Goal: Task Accomplishment & Management: Manage account settings

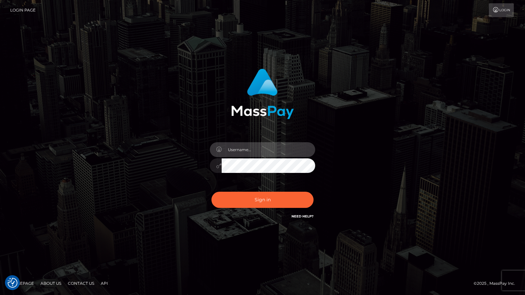
click at [231, 149] on input "text" at bounding box center [269, 149] width 94 height 15
type input "[EMAIL_ADDRESS][DOMAIN_NAME]"
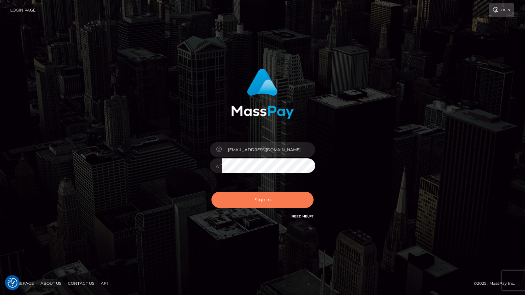
click at [266, 200] on button "Sign in" at bounding box center [263, 199] width 102 height 16
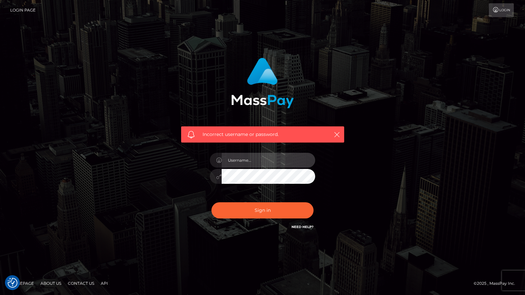
click at [260, 163] on input "text" at bounding box center [269, 160] width 94 height 15
type input "[EMAIL_ADDRESS][DOMAIN_NAME]"
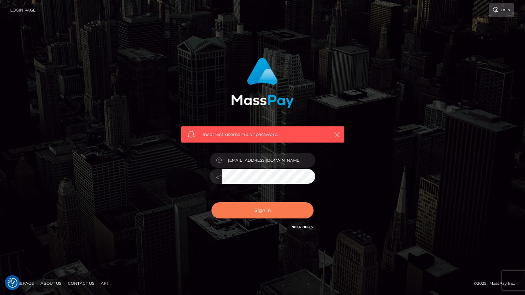
click at [261, 211] on button "Sign in" at bounding box center [263, 210] width 102 height 16
click at [336, 132] on icon "button" at bounding box center [337, 134] width 7 height 7
